Goal: Find specific page/section: Find specific page/section

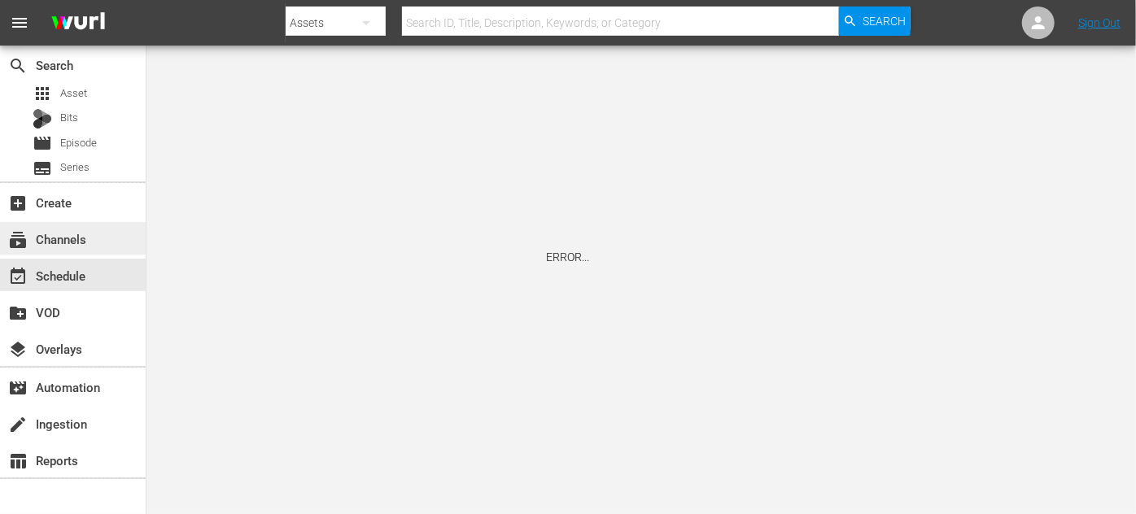
click at [44, 239] on div "subscriptions Channels" at bounding box center [45, 237] width 91 height 15
click at [1107, 24] on link "Sign Out" at bounding box center [1099, 22] width 42 height 13
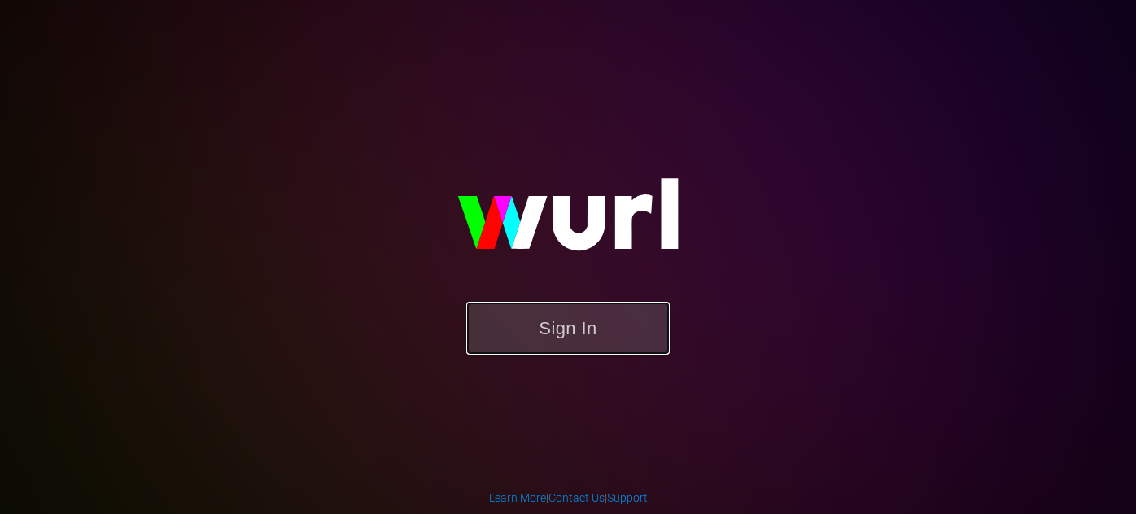
click at [581, 327] on button "Sign In" at bounding box center [567, 328] width 203 height 53
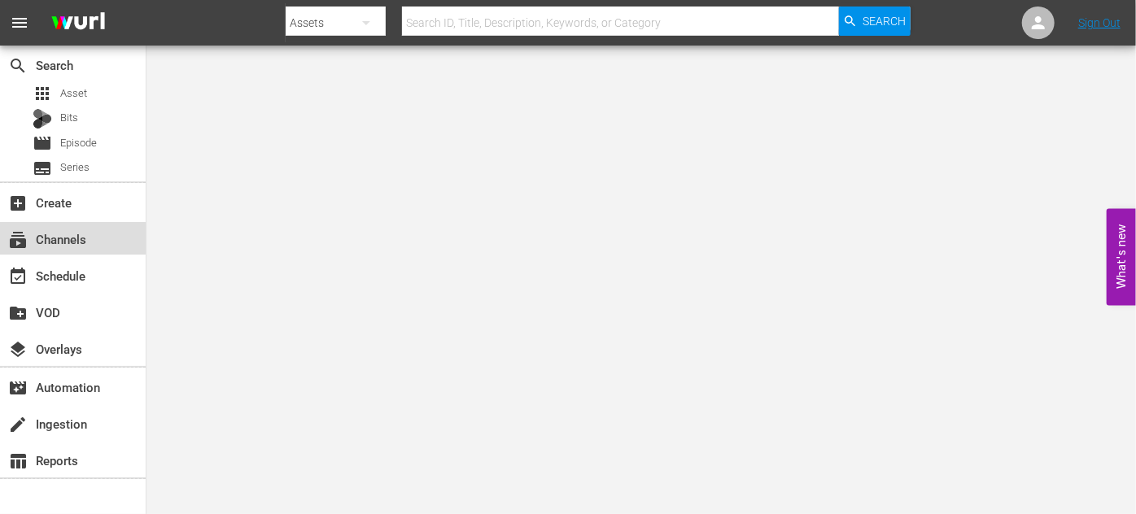
click at [55, 244] on div "subscriptions Channels" at bounding box center [45, 237] width 91 height 15
